Goal: Information Seeking & Learning: Learn about a topic

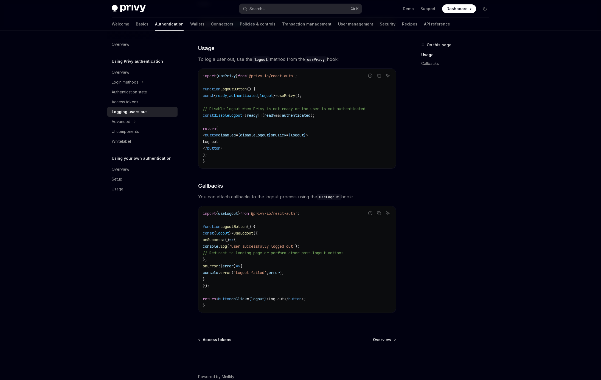
scroll to position [101, 0]
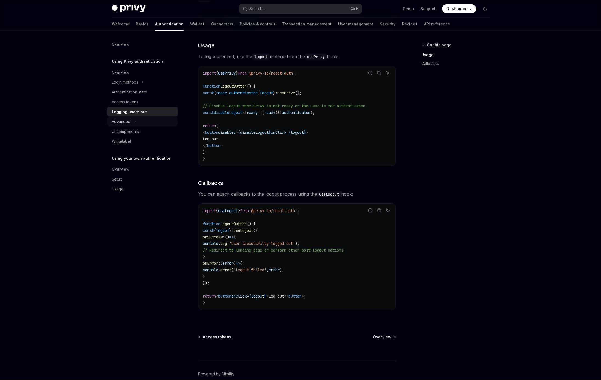
click at [139, 122] on button "Advanced" at bounding box center [142, 122] width 70 height 10
click at [121, 134] on div "MFA" at bounding box center [119, 131] width 8 height 7
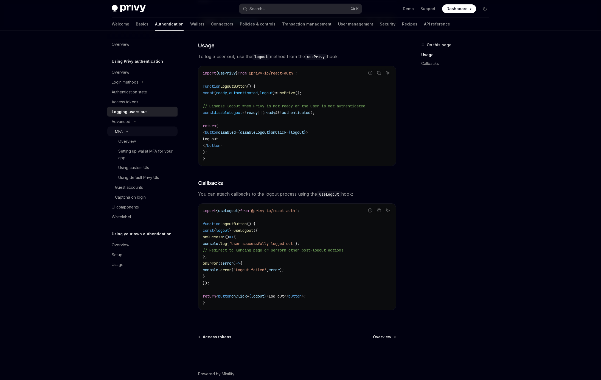
type textarea "*"
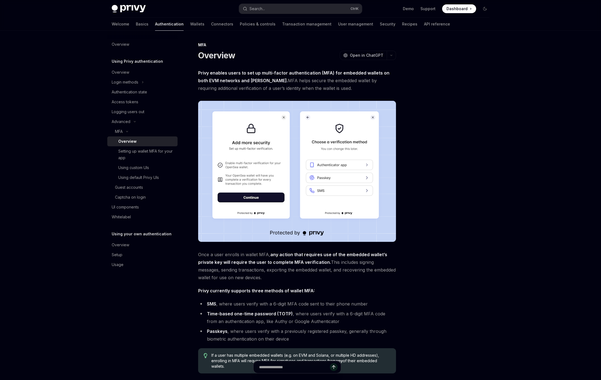
scroll to position [82, 0]
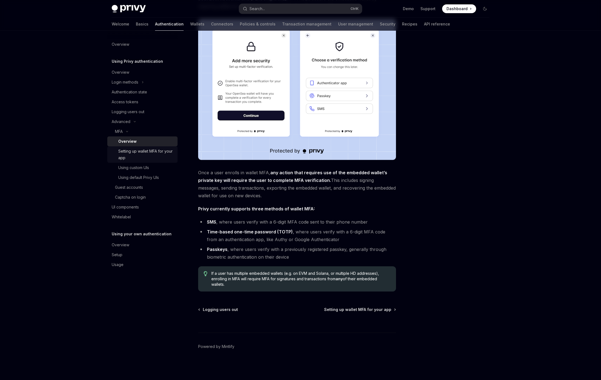
click at [141, 156] on div "Setting up wallet MFA for your app" at bounding box center [146, 154] width 56 height 13
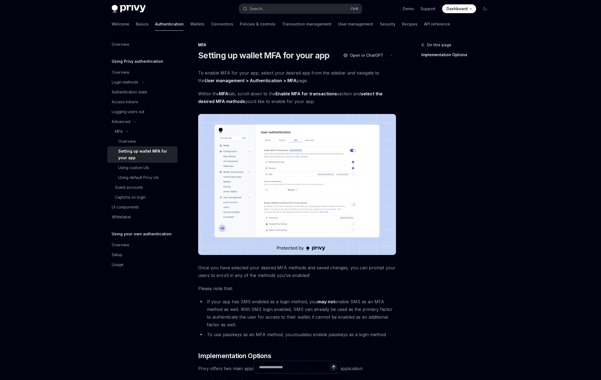
click at [131, 202] on link "Captcha on login" at bounding box center [142, 197] width 70 height 10
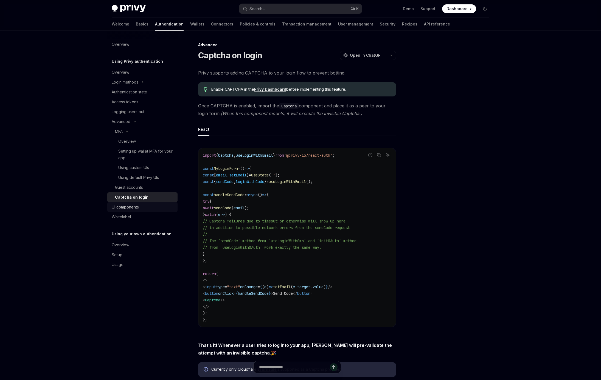
click at [126, 208] on div "UI components" at bounding box center [125, 207] width 27 height 7
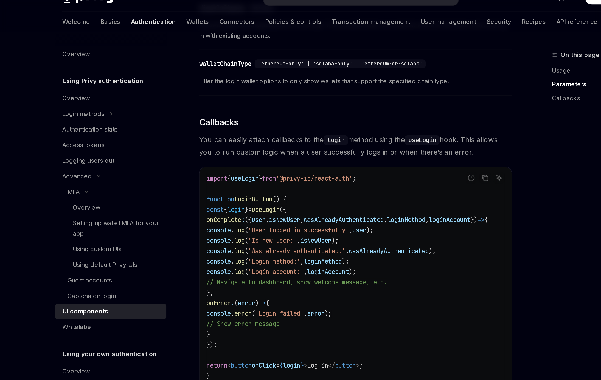
scroll to position [604, 0]
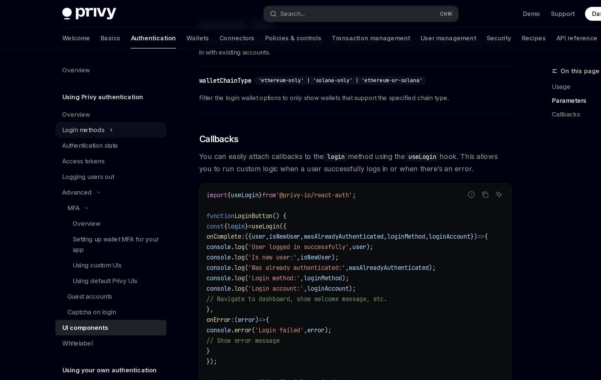
click at [124, 85] on div "Login methods" at bounding box center [125, 82] width 27 height 7
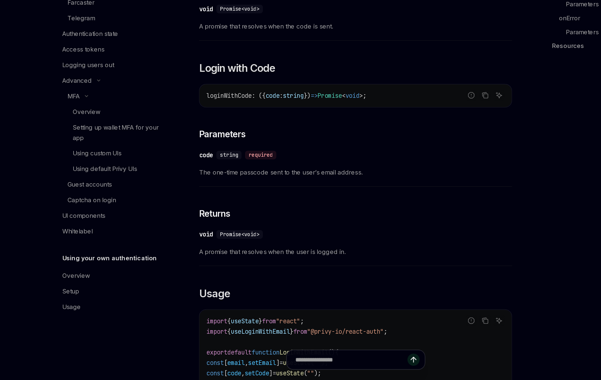
scroll to position [207, 0]
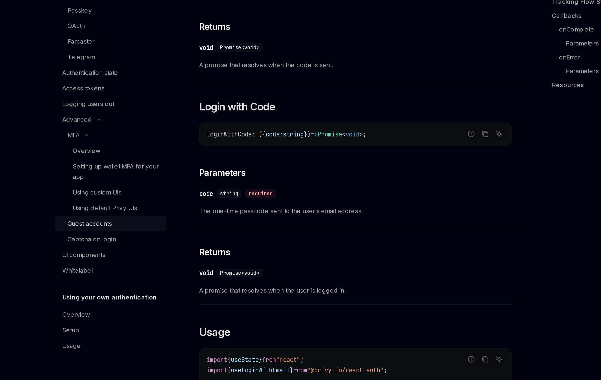
click at [132, 260] on link "Guest accounts" at bounding box center [142, 257] width 70 height 10
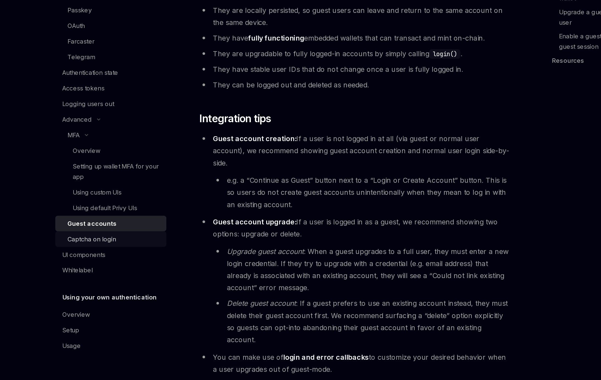
click at [140, 266] on div "Captcha on login" at bounding box center [130, 266] width 31 height 7
type textarea "*"
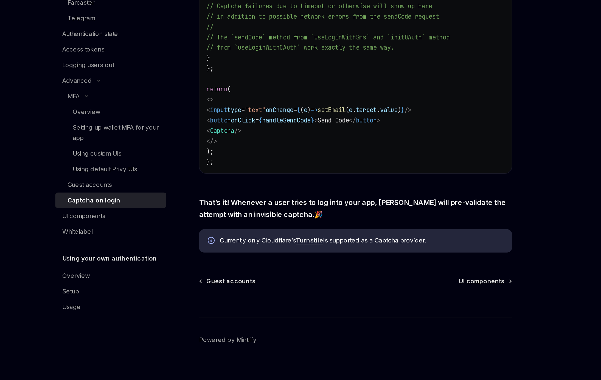
scroll to position [86, 0]
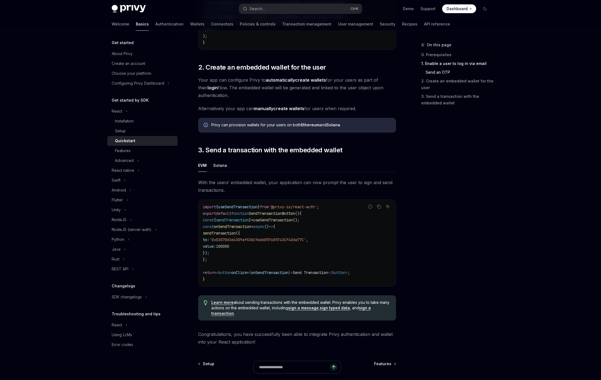
scroll to position [367, 0]
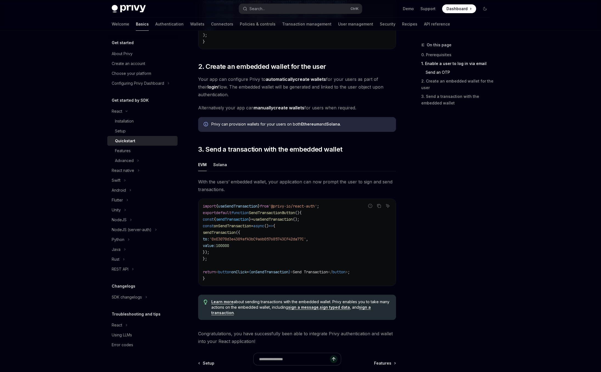
type textarea "*"
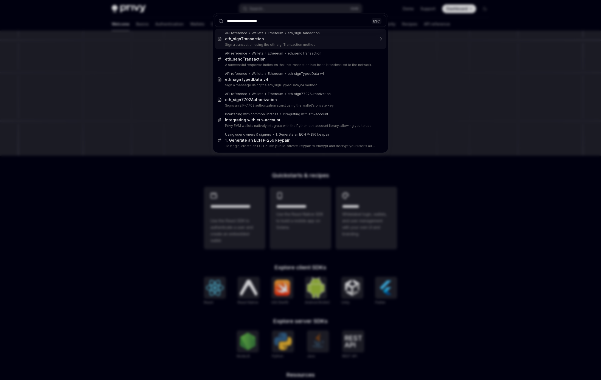
type input "**********"
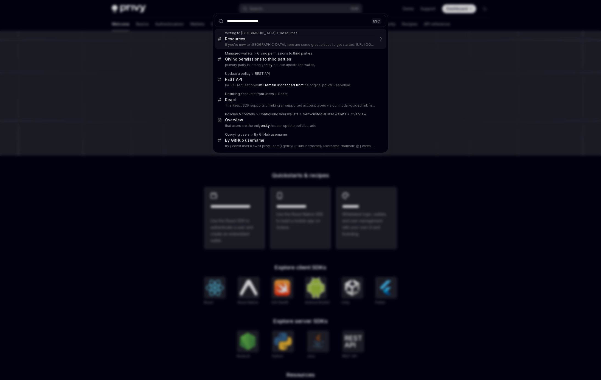
type textarea "*"
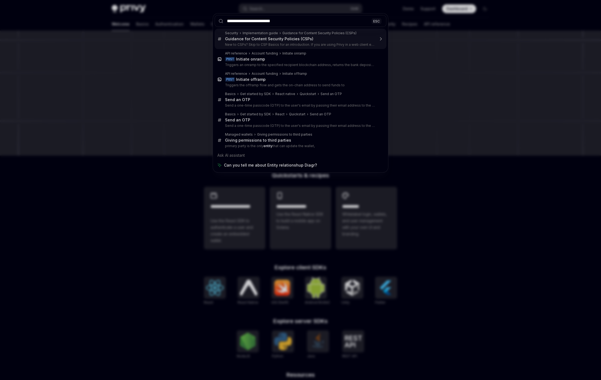
type input "**********"
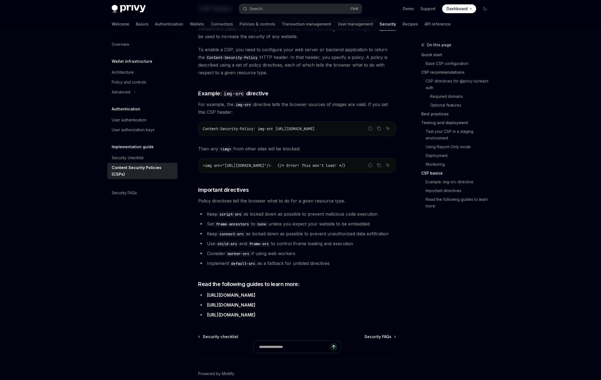
scroll to position [1212, 0]
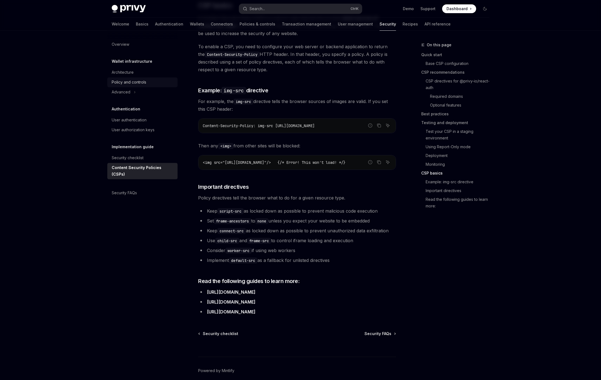
click at [125, 82] on div "Policy and controls" at bounding box center [129, 82] width 35 height 7
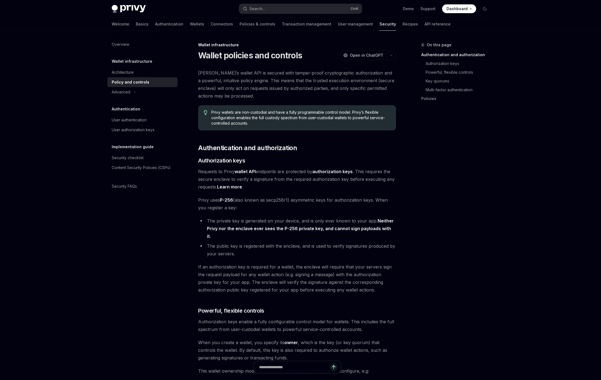
type textarea "*"
click at [268, 4] on button "Search... Ctrl K" at bounding box center [300, 9] width 123 height 10
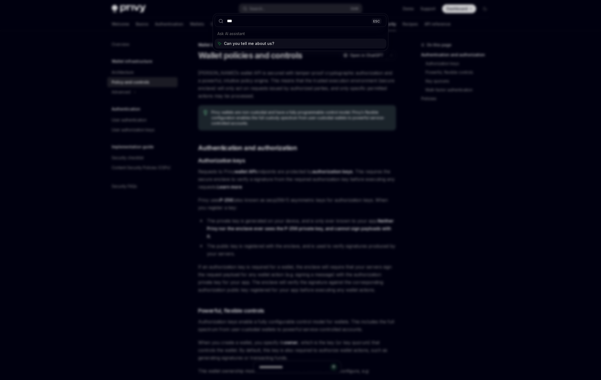
type input "****"
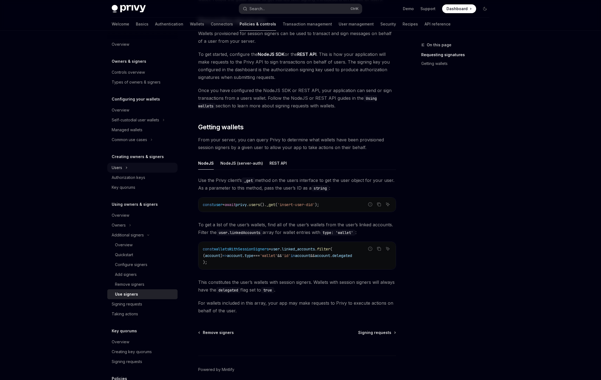
scroll to position [86, 0]
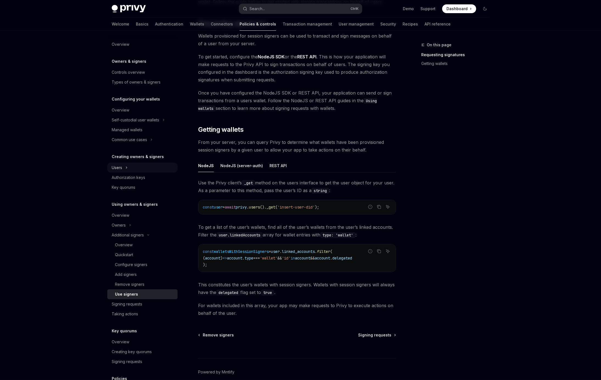
click at [139, 169] on button "Users" at bounding box center [142, 168] width 70 height 10
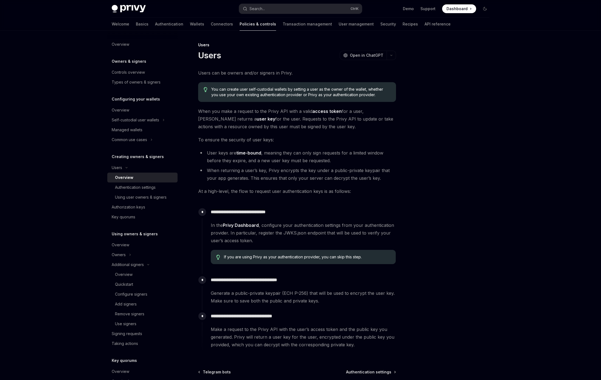
scroll to position [63, 0]
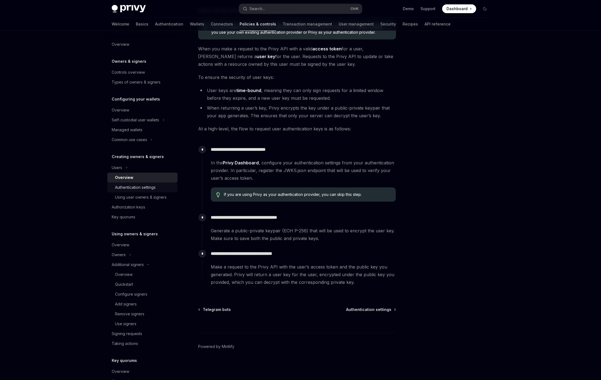
click at [130, 191] on link "Authentication settings" at bounding box center [142, 188] width 70 height 10
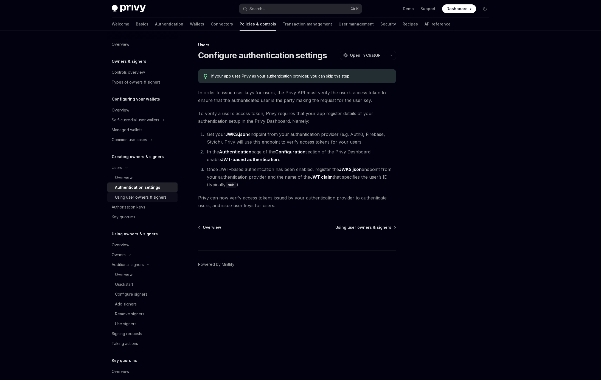
click at [135, 201] on link "Using user owners & signers" at bounding box center [142, 197] width 70 height 10
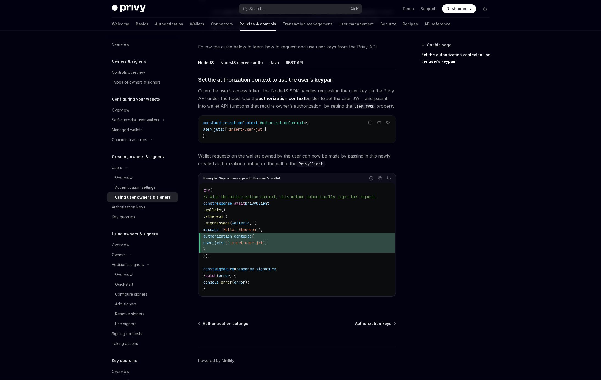
scroll to position [197, 0]
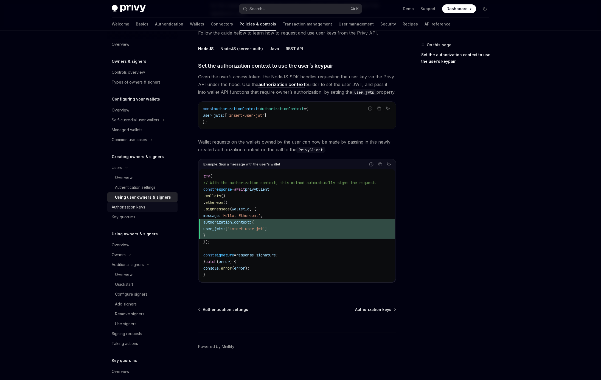
click at [131, 206] on div "Authorization keys" at bounding box center [128, 207] width 33 height 7
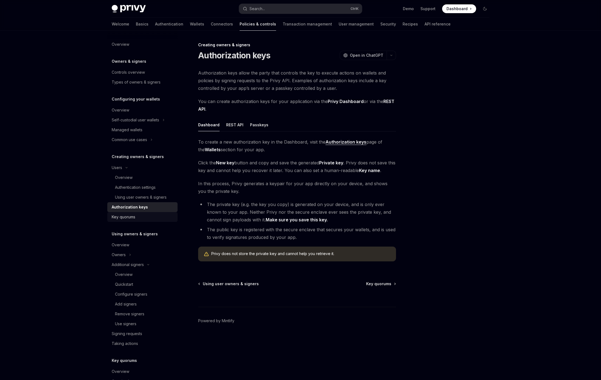
click at [126, 216] on div "Key quorums" at bounding box center [124, 217] width 24 height 7
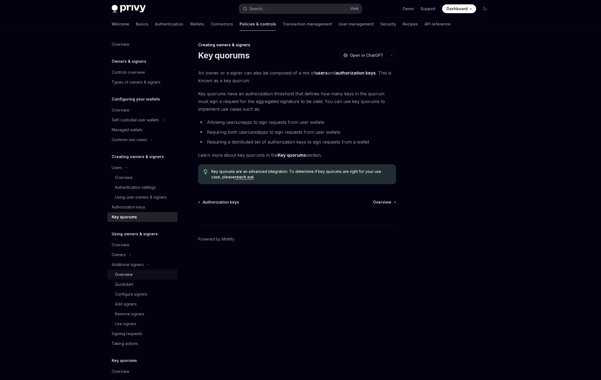
click at [128, 278] on link "Overview" at bounding box center [142, 275] width 70 height 10
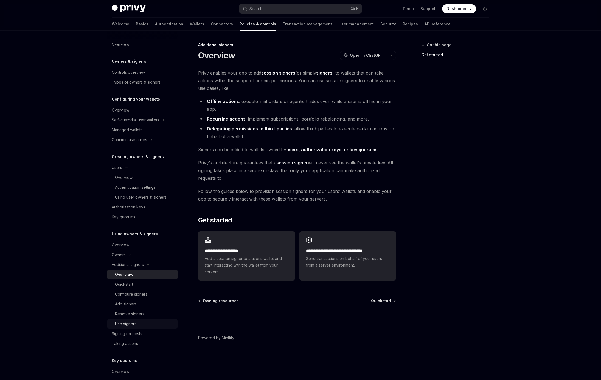
click at [128, 324] on div "Use signers" at bounding box center [125, 324] width 21 height 7
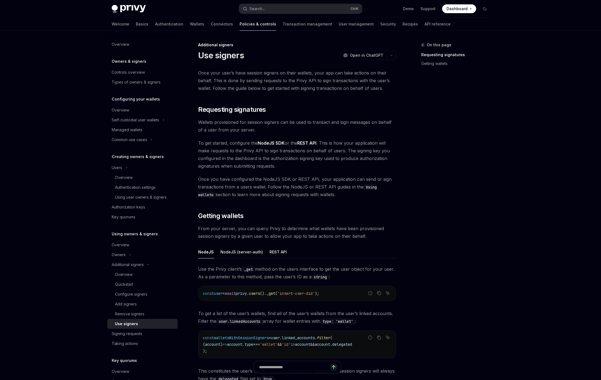
scroll to position [95, 0]
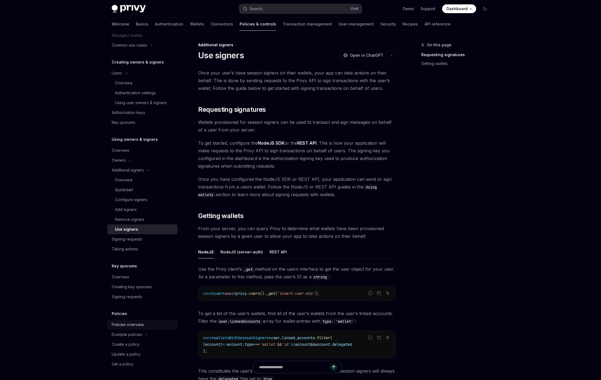
click at [137, 323] on div "Policies overview" at bounding box center [128, 325] width 32 height 7
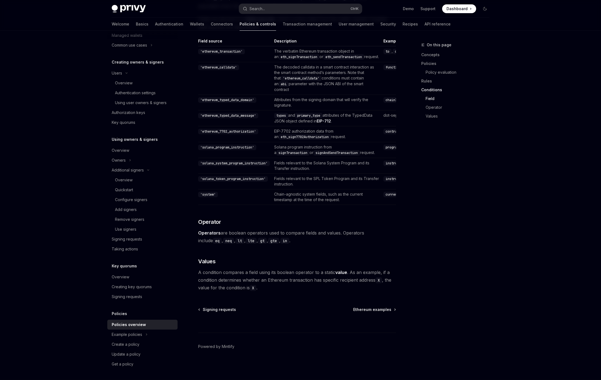
scroll to position [1554, 0]
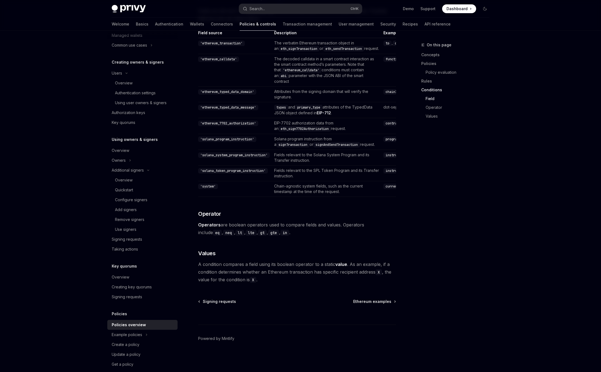
type textarea "*"
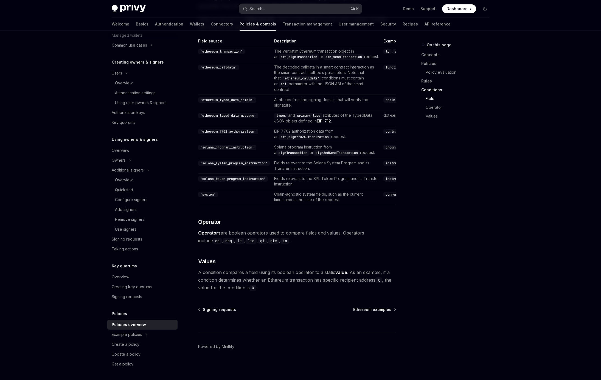
click at [284, 9] on button "Search... Ctrl K" at bounding box center [300, 9] width 123 height 10
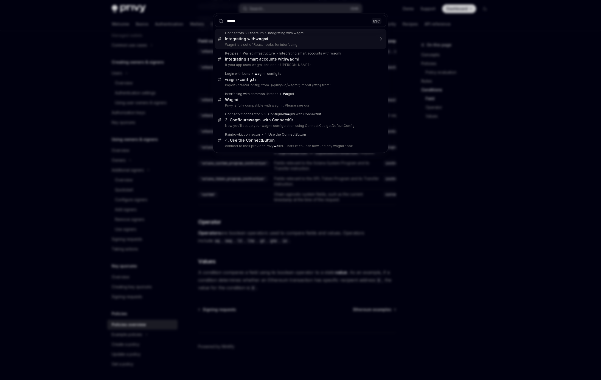
type input "******"
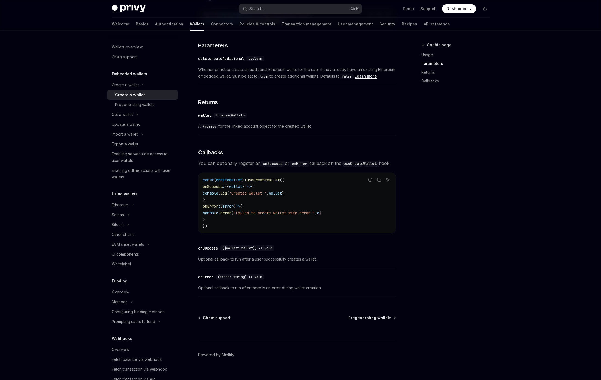
scroll to position [282, 0]
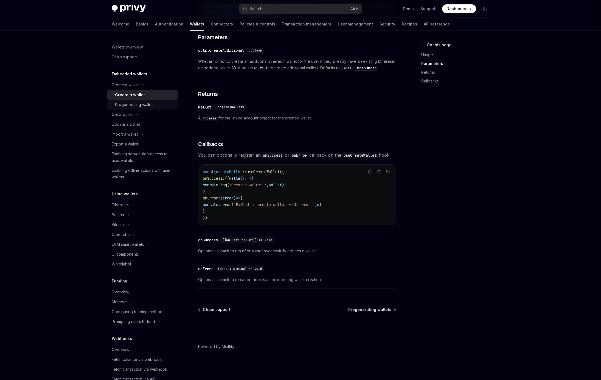
click at [146, 104] on div "Pregenerating wallets" at bounding box center [134, 104] width 39 height 7
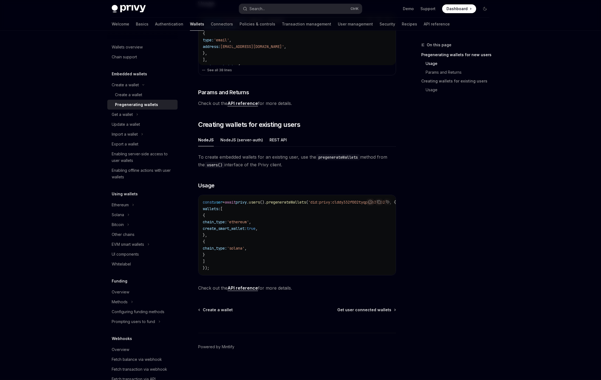
scroll to position [196, 0]
click at [131, 94] on div "Create a wallet" at bounding box center [128, 95] width 27 height 7
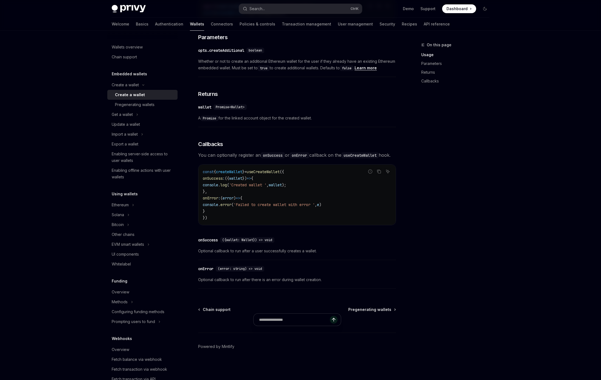
scroll to position [282, 0]
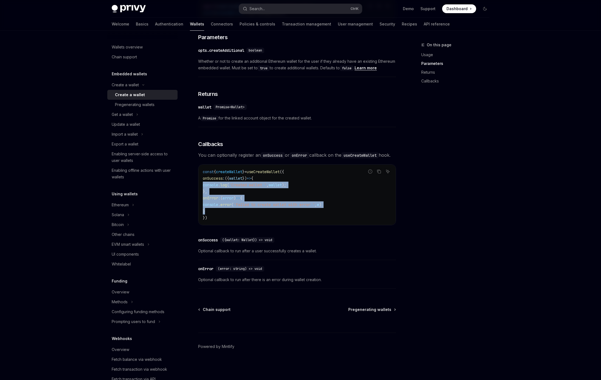
drag, startPoint x: 220, startPoint y: 212, endPoint x: 203, endPoint y: 188, distance: 29.4
click at [203, 188] on code "const { createWallet } = useCreateWallet ({ onSuccess : ({ wallet }) => { conso…" at bounding box center [297, 195] width 188 height 53
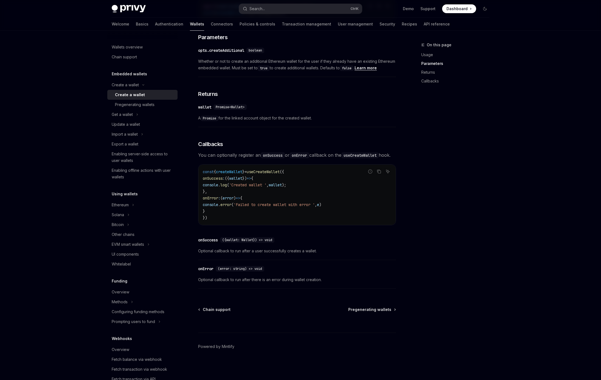
click at [203, 188] on code "const { createWallet } = useCreateWallet ({ onSuccess : ({ wallet }) => { conso…" at bounding box center [297, 195] width 188 height 53
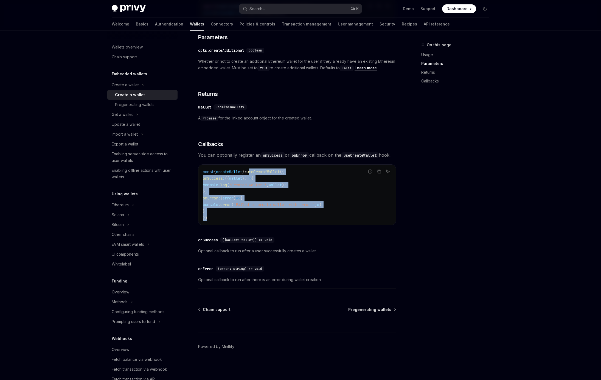
drag, startPoint x: 209, startPoint y: 220, endPoint x: 255, endPoint y: 169, distance: 68.3
click at [255, 169] on code "const { createWallet } = useCreateWallet ({ onSuccess : ({ wallet }) => { conso…" at bounding box center [297, 195] width 188 height 53
copy code "useCreateWallet ({ onSuccess : ({ wallet }) => { console . log ( 'Created walle…"
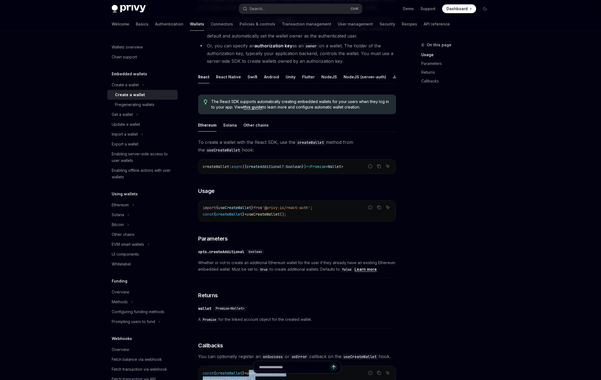
scroll to position [76, 0]
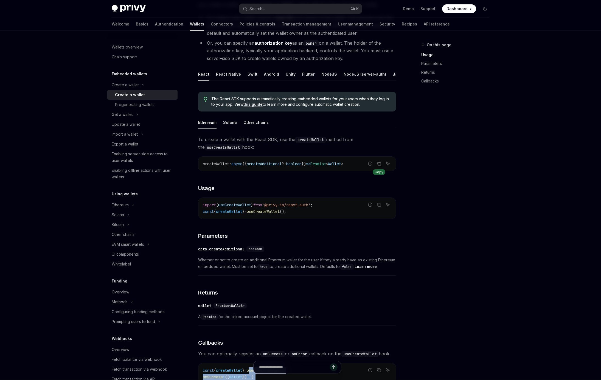
click at [378, 163] on icon "Copy the contents from the code block" at bounding box center [378, 164] width 4 height 4
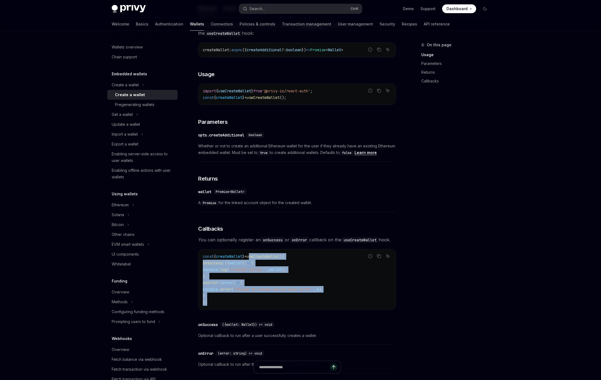
scroll to position [189, 0]
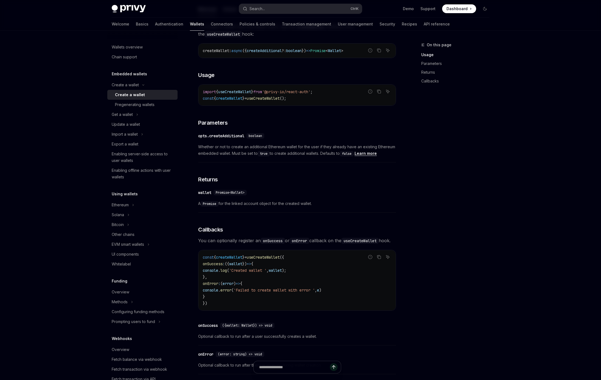
click at [459, 203] on div "On this page Usage Parameters Returns Callbacks" at bounding box center [451, 211] width 83 height 339
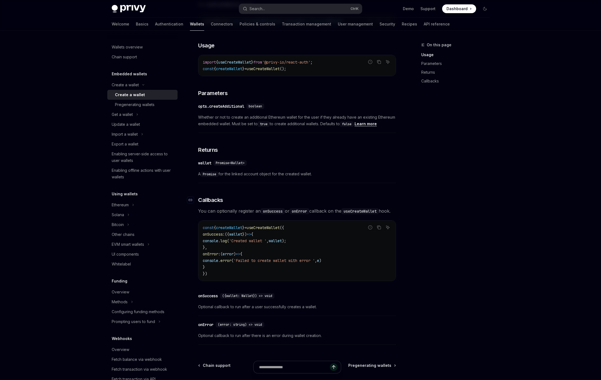
scroll to position [222, 0]
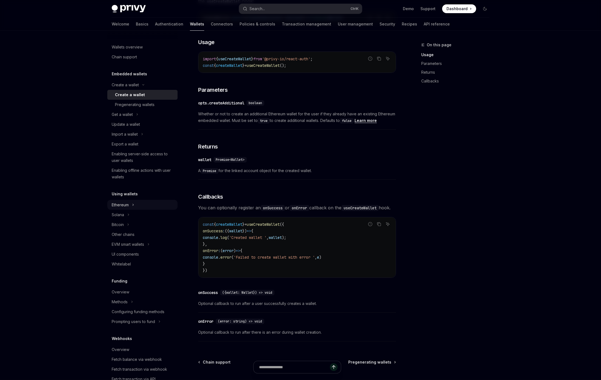
click at [126, 208] on button "Ethereum" at bounding box center [142, 205] width 70 height 10
type textarea "*"
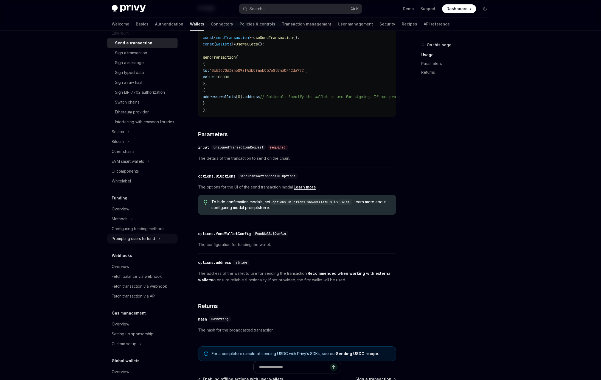
scroll to position [206, 0]
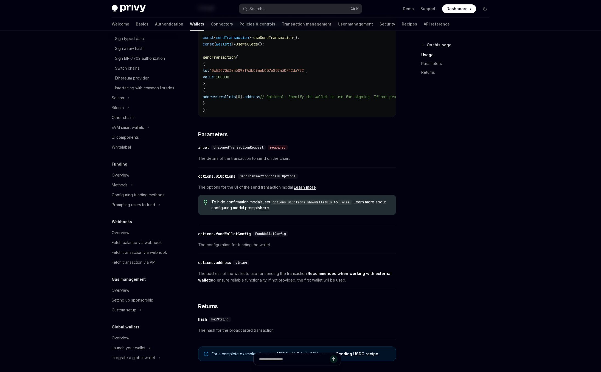
type textarea "*"
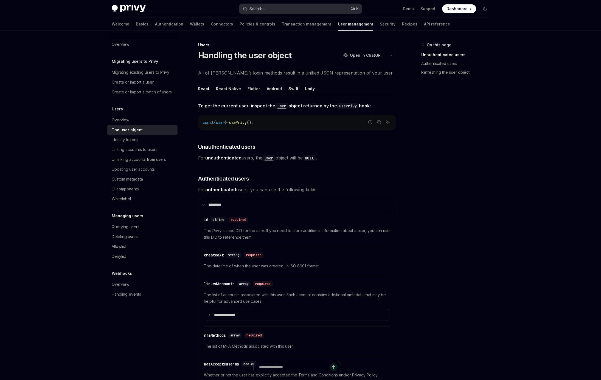
type textarea "*"
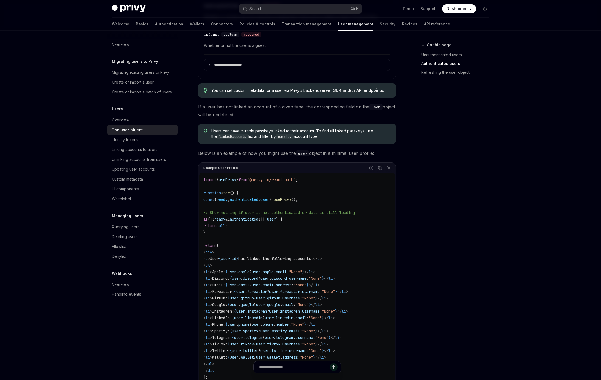
scroll to position [367, 0]
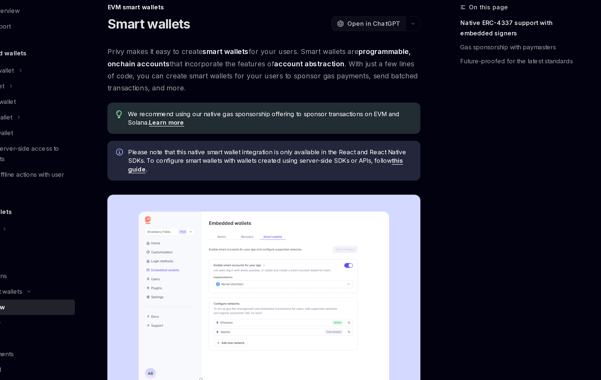
click at [366, 58] on span "Open in ChatGPT" at bounding box center [366, 55] width 33 height 5
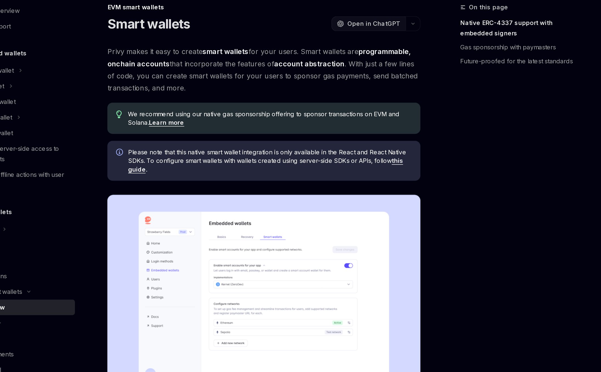
type textarea "*"
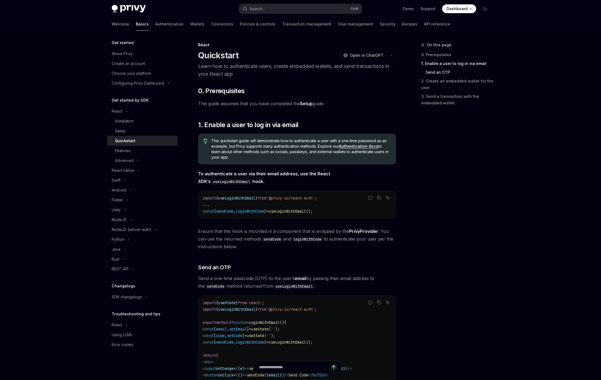
scroll to position [367, 0]
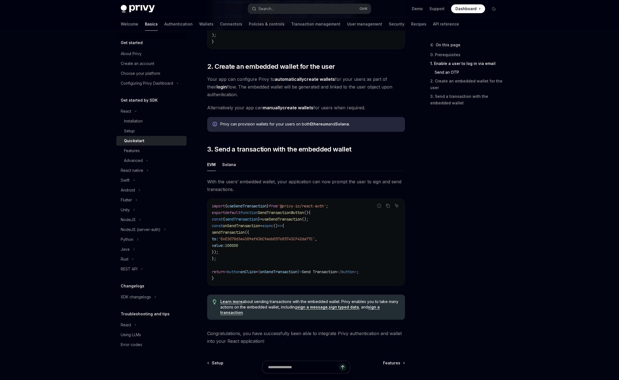
type textarea "*"
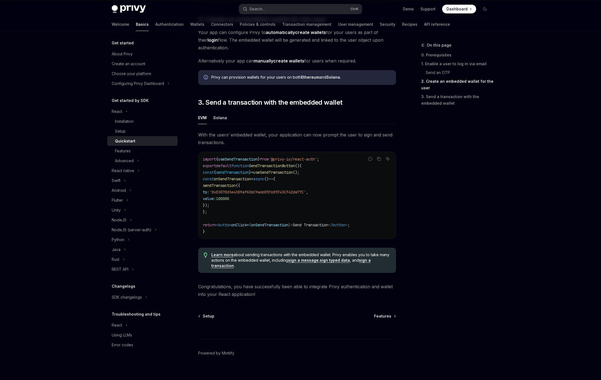
scroll to position [380, 0]
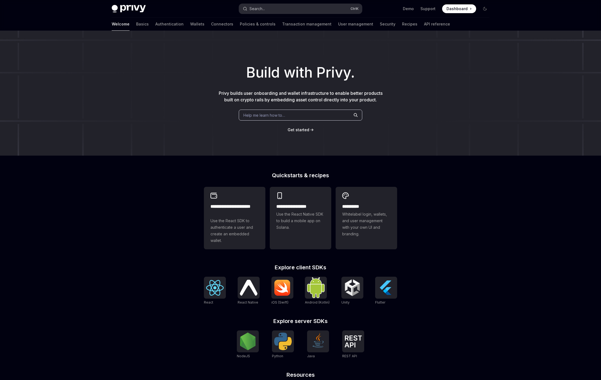
click at [277, 10] on button "Search... Ctrl K" at bounding box center [300, 9] width 123 height 10
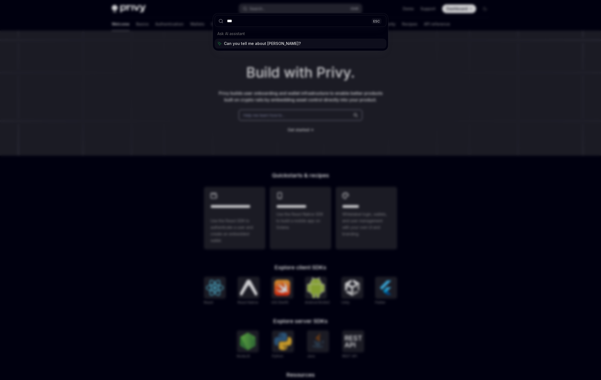
type input "****"
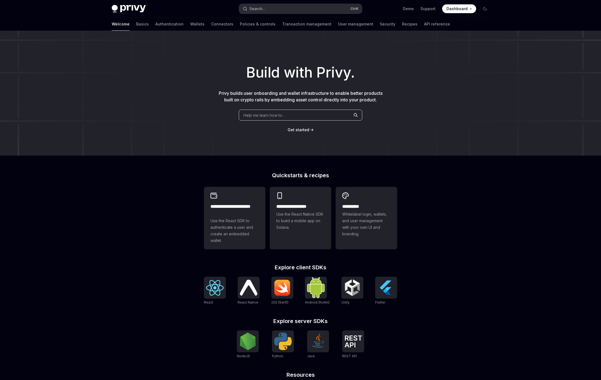
type textarea "*"
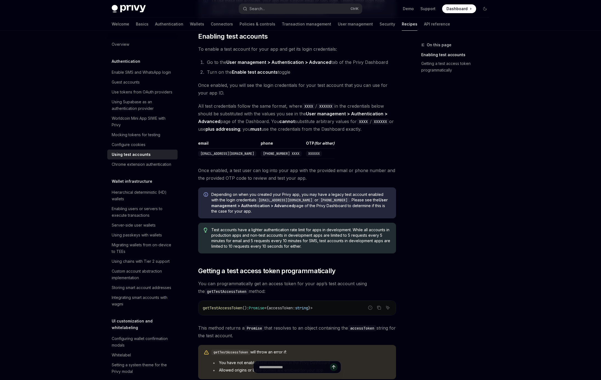
scroll to position [108, 0]
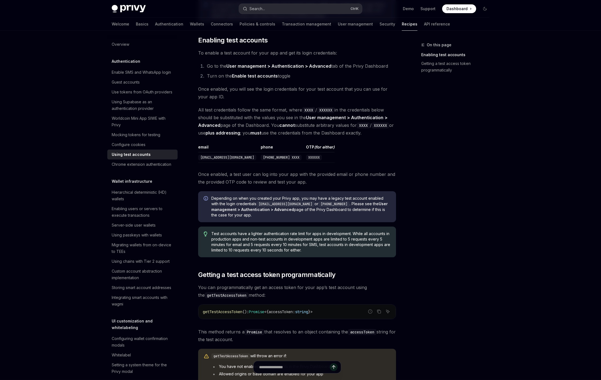
click at [275, 8] on button "Search... Ctrl K" at bounding box center [300, 9] width 123 height 10
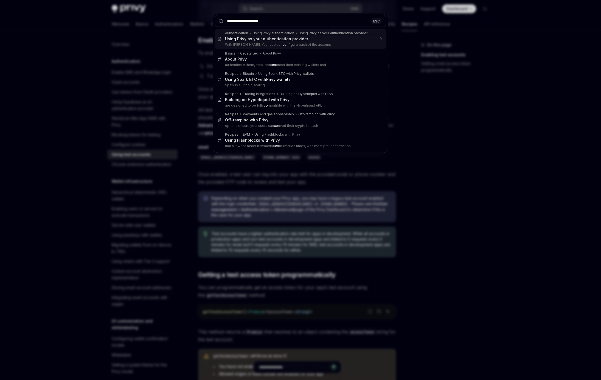
type input "**********"
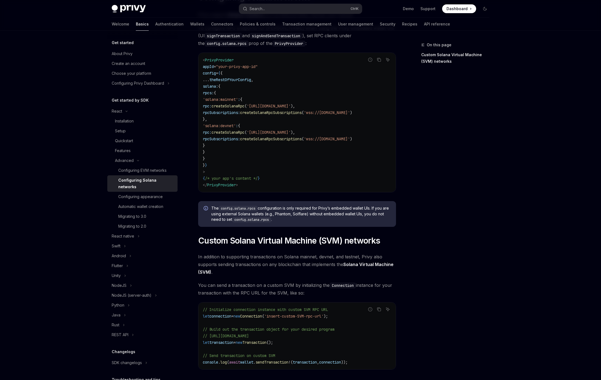
scroll to position [36, 0]
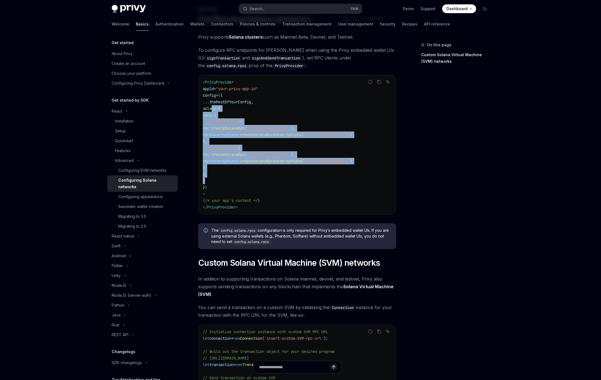
drag, startPoint x: 212, startPoint y: 107, endPoint x: 229, endPoint y: 178, distance: 72.2
click at [229, 178] on code "< PrivyProvider appId = "your-privy-app-id" config = { { ... theRestOfYourConfi…" at bounding box center [297, 145] width 188 height 132
copy code "solana: { rpcs: { 'solana:mainnet' : { rpc: createSolanaRpc ( '[URL][DOMAIN_NAM…"
click at [267, 134] on span "createSolanaRpcSubscriptions" at bounding box center [270, 134] width 61 height 5
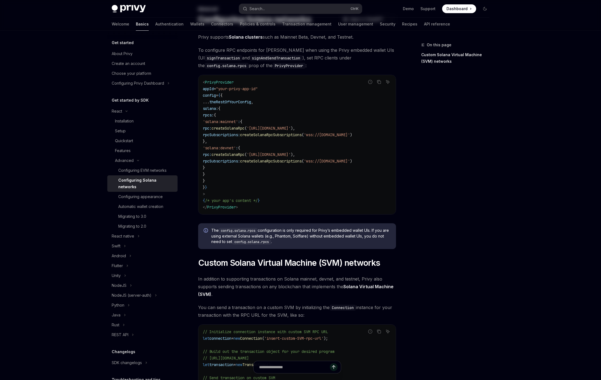
scroll to position [0, 0]
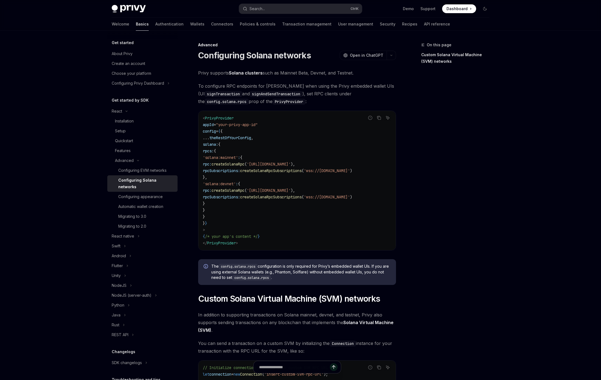
click at [227, 101] on code "config.solana.rpcs" at bounding box center [227, 102] width 44 height 6
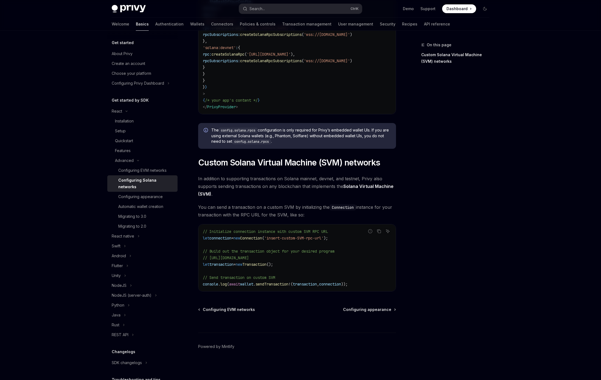
scroll to position [104, 0]
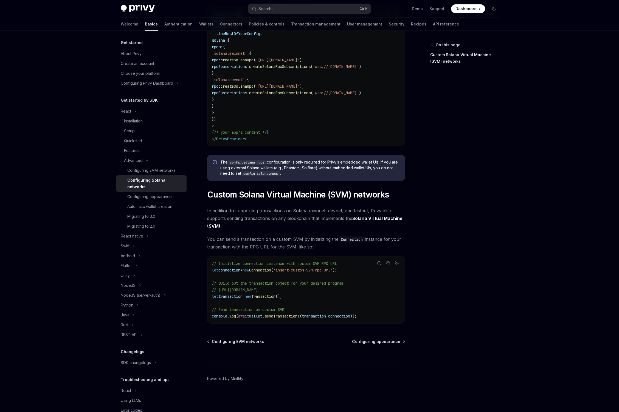
type textarea "*"
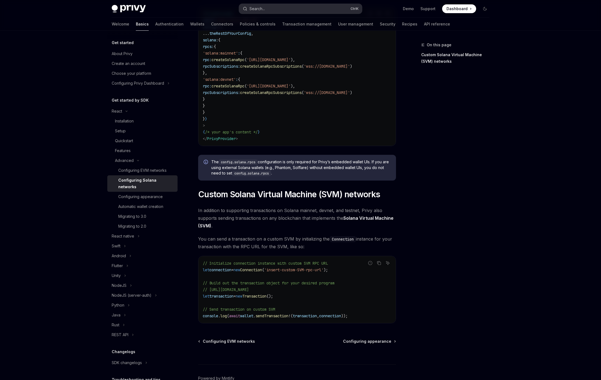
click at [270, 7] on button "Search... Ctrl K" at bounding box center [300, 9] width 123 height 10
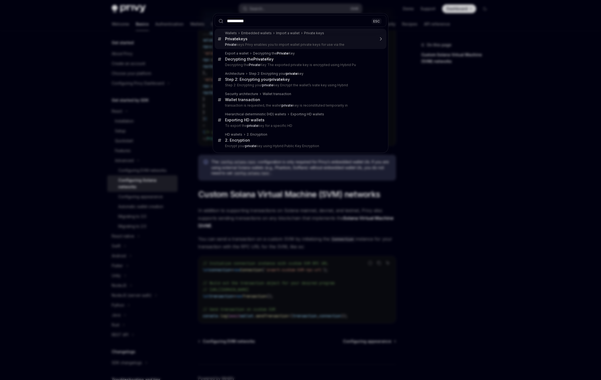
type input "**********"
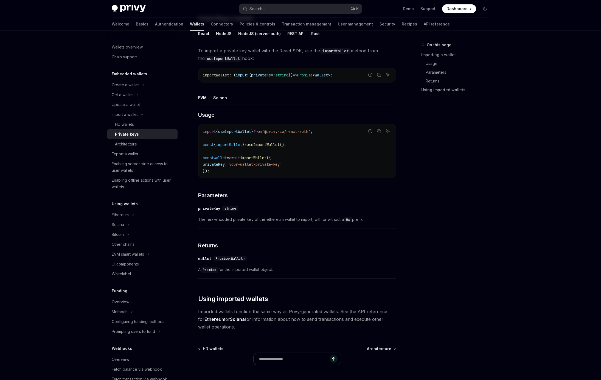
type textarea "*"
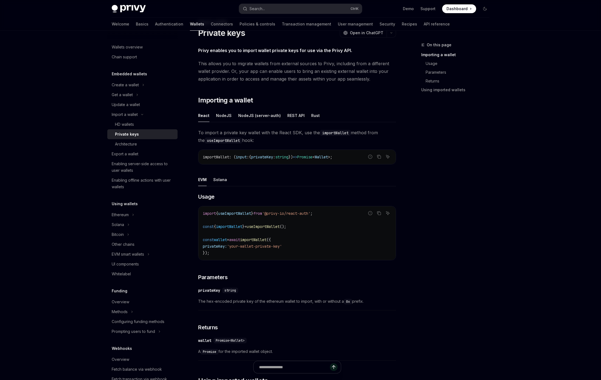
scroll to position [20, 0]
